Goal: Information Seeking & Learning: Check status

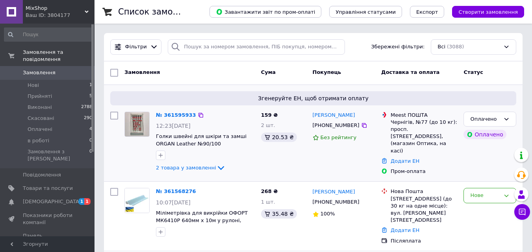
scroll to position [39, 0]
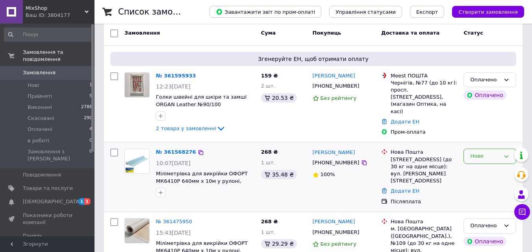
click at [473, 155] on div "Нове" at bounding box center [485, 156] width 30 height 8
click at [480, 171] on li "Прийнято" at bounding box center [489, 173] width 52 height 15
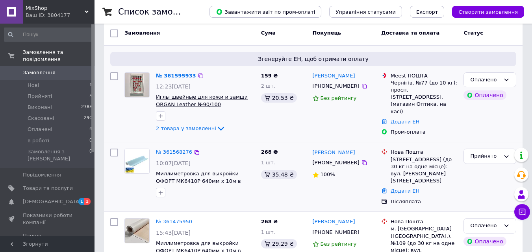
scroll to position [0, 0]
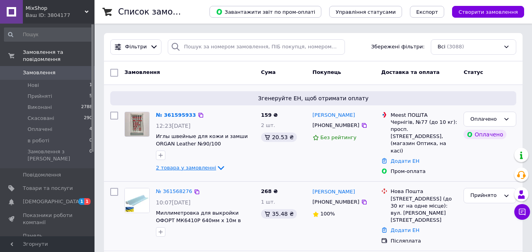
click at [202, 169] on span "2 товара у замовленні" at bounding box center [186, 168] width 60 height 6
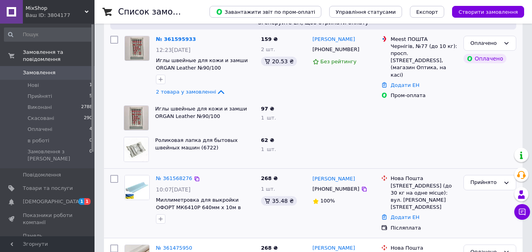
scroll to position [79, 0]
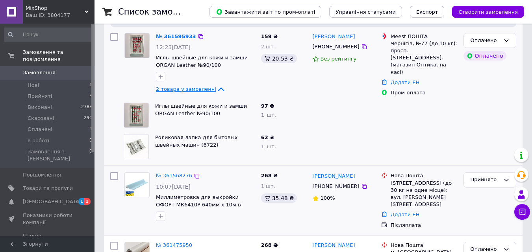
click at [218, 89] on icon at bounding box center [221, 90] width 6 height 4
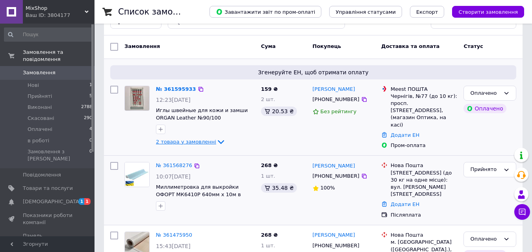
scroll to position [0, 0]
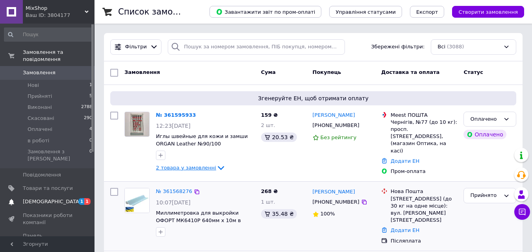
click at [74, 198] on span "1 1" at bounding box center [84, 201] width 22 height 7
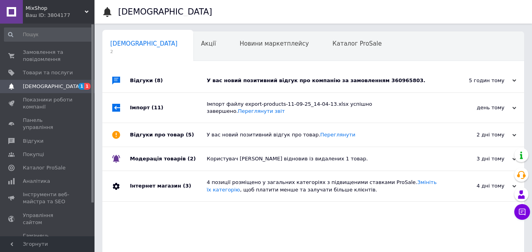
click at [430, 84] on div "У вас новий позитивний відгук про компанію за замовленням 360965803." at bounding box center [322, 80] width 231 height 7
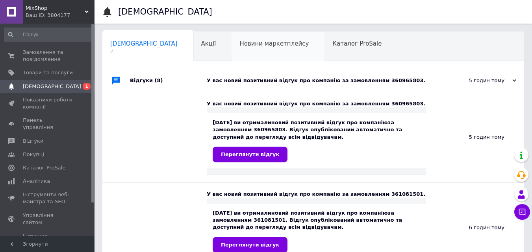
click at [251, 51] on div "Новини маркетплейсу 0" at bounding box center [277, 47] width 93 height 30
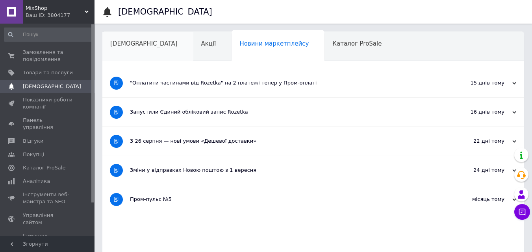
click at [147, 52] on div "[DEMOGRAPHIC_DATA]" at bounding box center [147, 47] width 91 height 30
